Goal: Use online tool/utility: Use online tool/utility

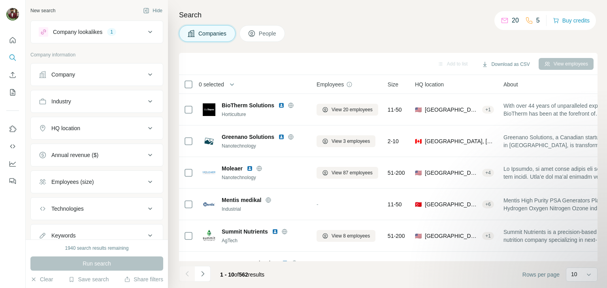
click at [296, 59] on div "Add to list Download as CSV View employees" at bounding box center [388, 64] width 411 height 14
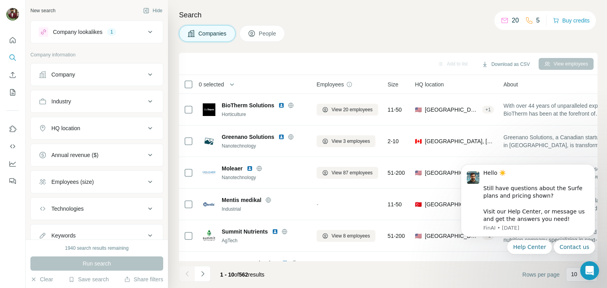
scroll to position [153, 0]
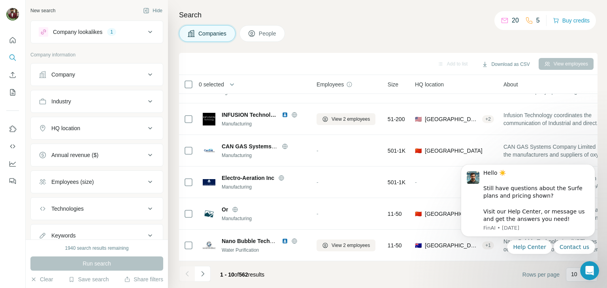
click at [145, 74] on icon at bounding box center [149, 74] width 9 height 9
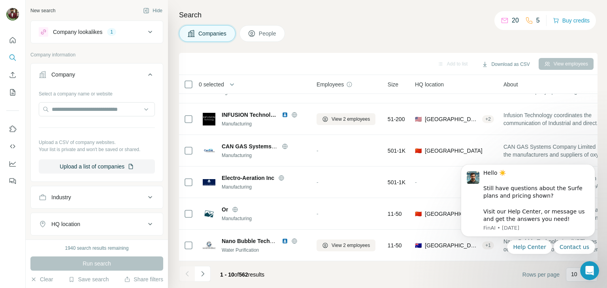
click at [145, 74] on icon at bounding box center [149, 74] width 9 height 9
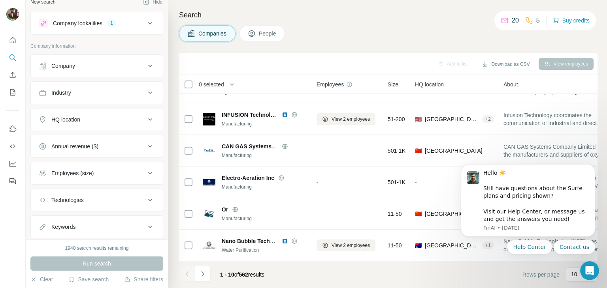
scroll to position [0, 0]
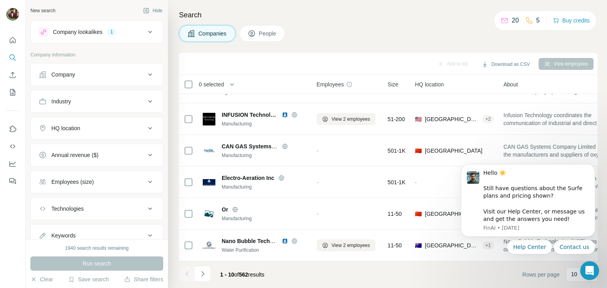
click at [145, 29] on icon at bounding box center [149, 31] width 9 height 9
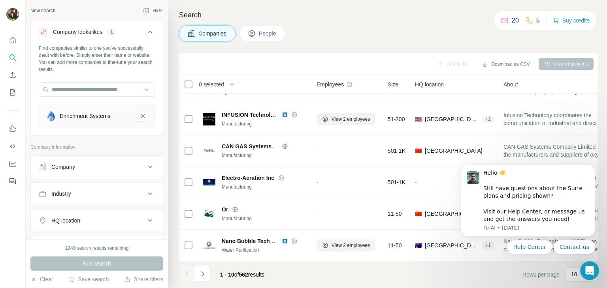
click at [145, 29] on icon at bounding box center [149, 31] width 9 height 9
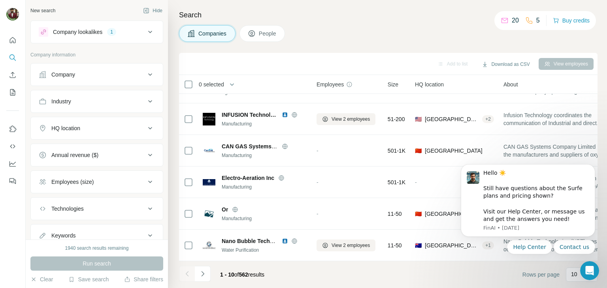
click at [145, 73] on icon at bounding box center [149, 74] width 9 height 9
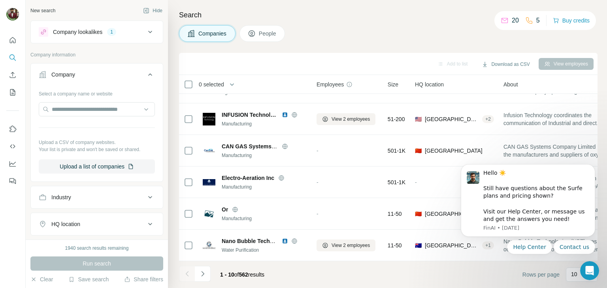
click at [145, 73] on icon at bounding box center [149, 74] width 9 height 9
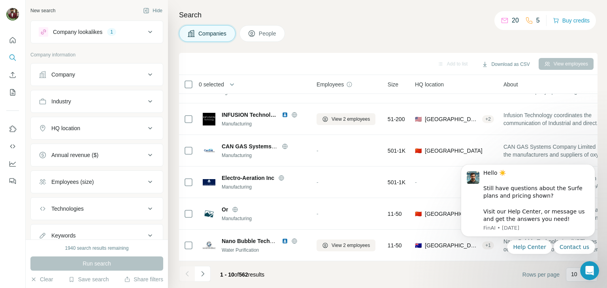
click at [148, 101] on icon at bounding box center [150, 101] width 4 height 2
click at [145, 128] on icon at bounding box center [149, 128] width 9 height 9
click at [148, 128] on icon at bounding box center [150, 128] width 4 height 2
click at [145, 153] on icon at bounding box center [149, 155] width 9 height 9
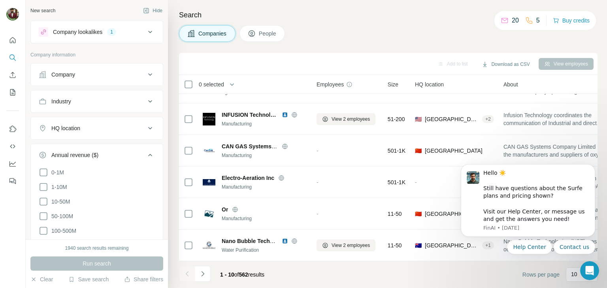
click at [145, 153] on icon at bounding box center [149, 155] width 9 height 9
click at [145, 182] on icon at bounding box center [149, 181] width 9 height 9
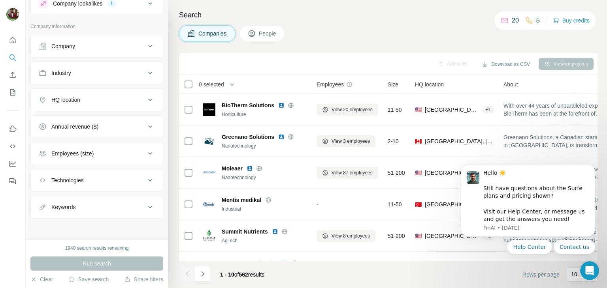
click at [145, 178] on icon at bounding box center [149, 180] width 9 height 9
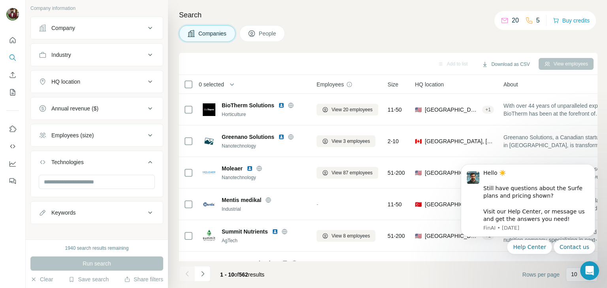
scroll to position [52, 0]
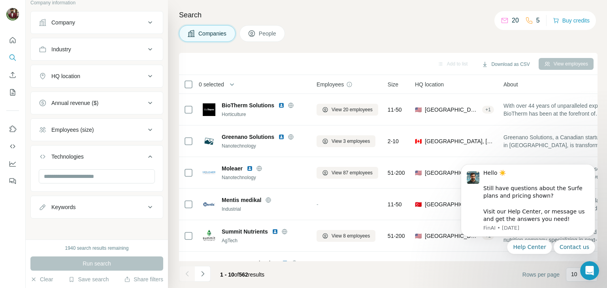
click at [145, 206] on icon at bounding box center [149, 207] width 9 height 9
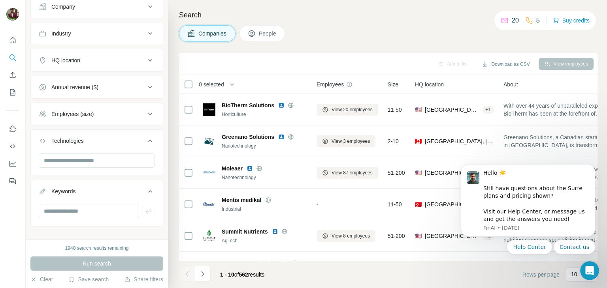
scroll to position [76, 0]
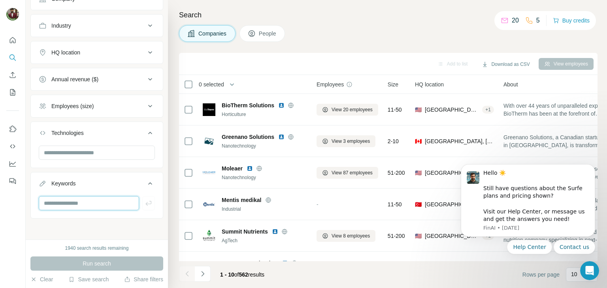
click at [76, 199] on input "text" at bounding box center [89, 203] width 100 height 14
click at [145, 185] on icon at bounding box center [149, 183] width 9 height 9
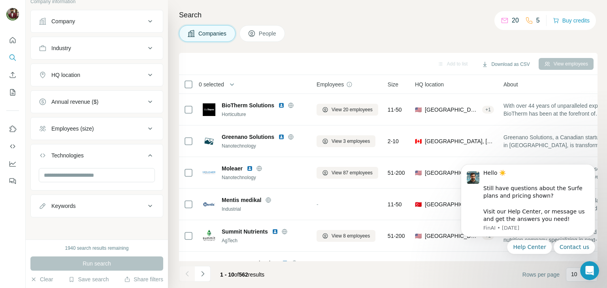
scroll to position [52, 0]
click at [145, 158] on icon at bounding box center [149, 156] width 9 height 9
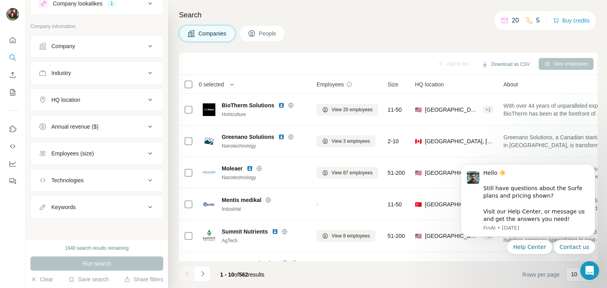
scroll to position [0, 0]
